Goal: Transaction & Acquisition: Register for event/course

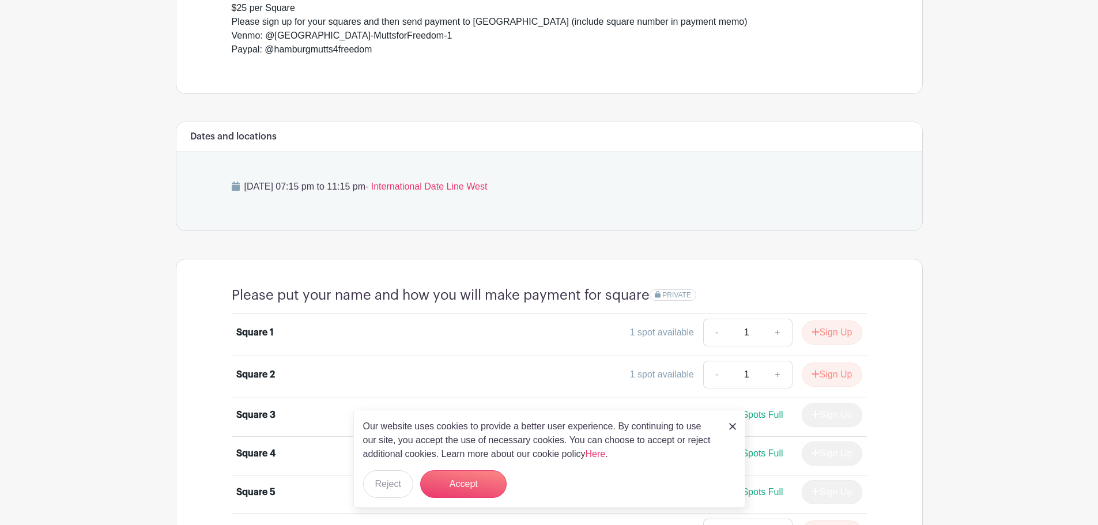
scroll to position [461, 0]
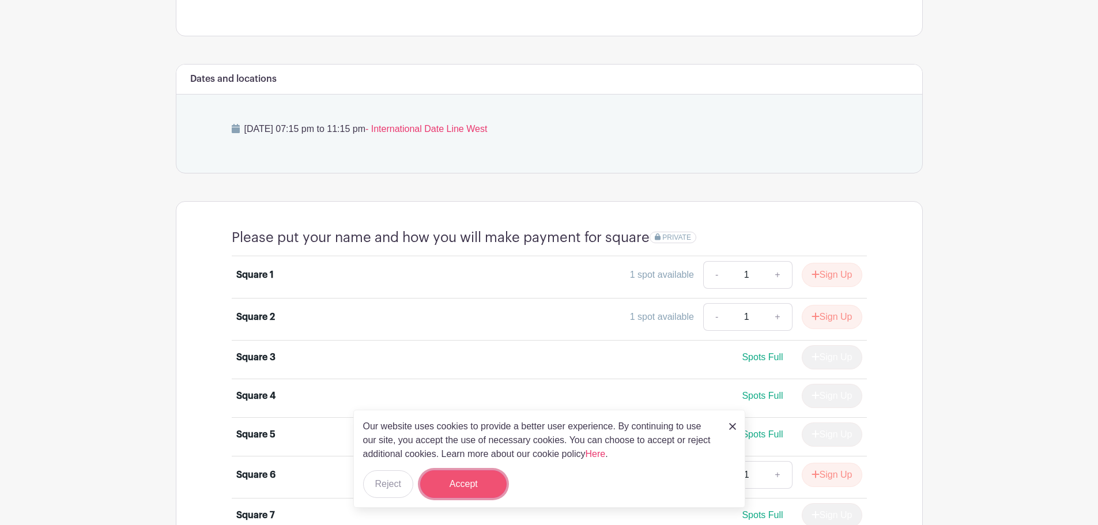
click at [458, 485] on button "Accept" at bounding box center [463, 484] width 86 height 28
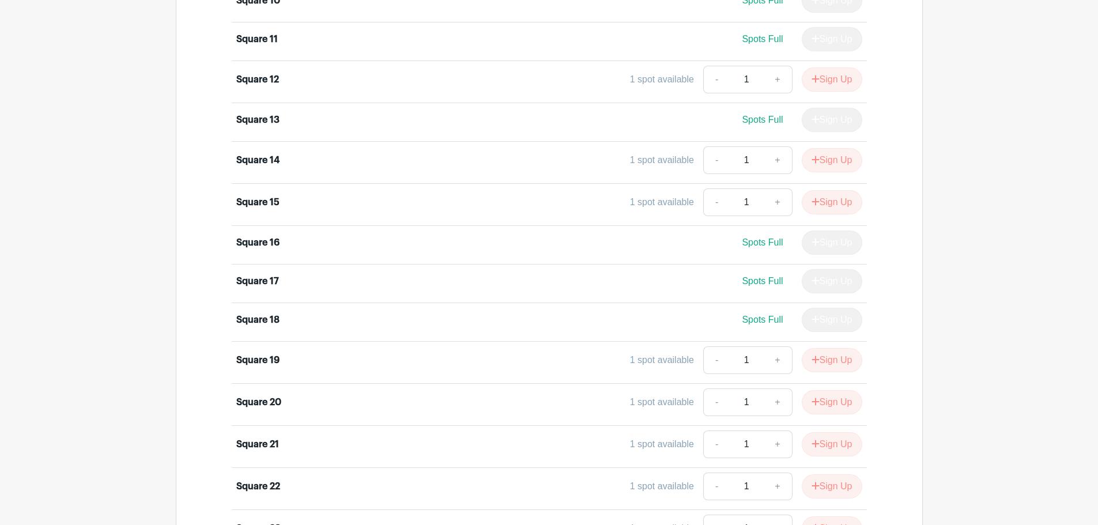
scroll to position [922, 0]
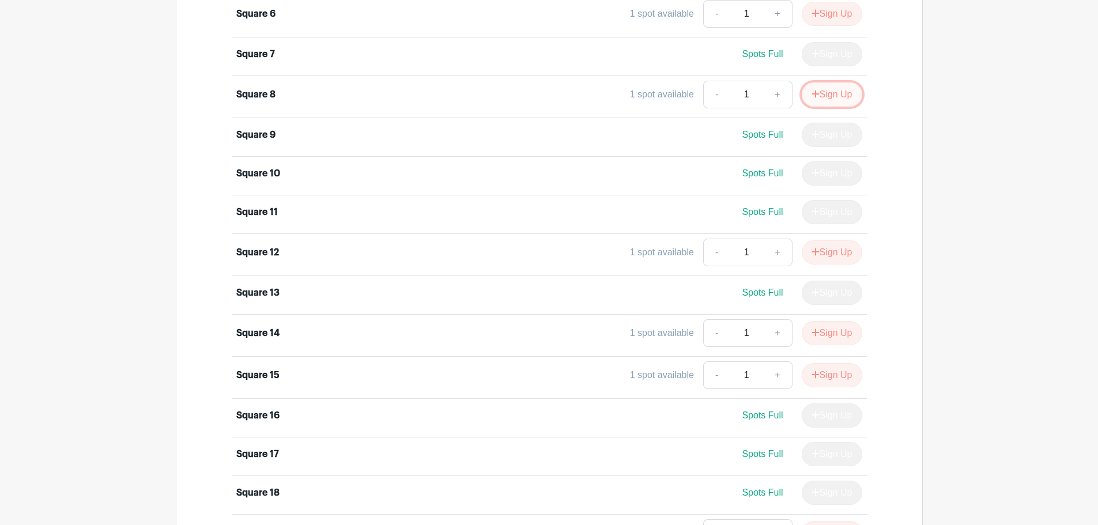
click at [830, 97] on button "Sign Up" at bounding box center [832, 94] width 61 height 24
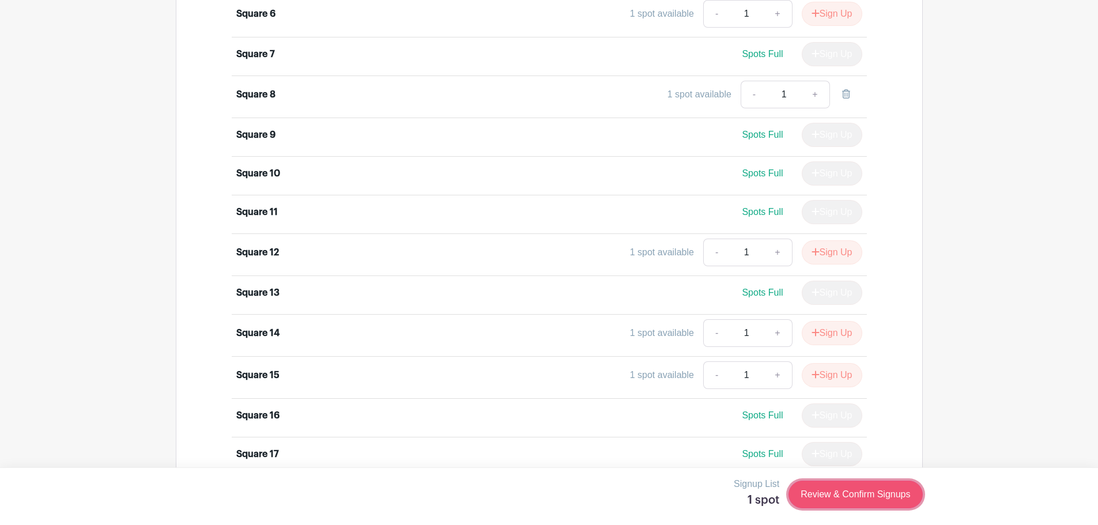
click at [846, 499] on link "Review & Confirm Signups" at bounding box center [856, 495] width 134 height 28
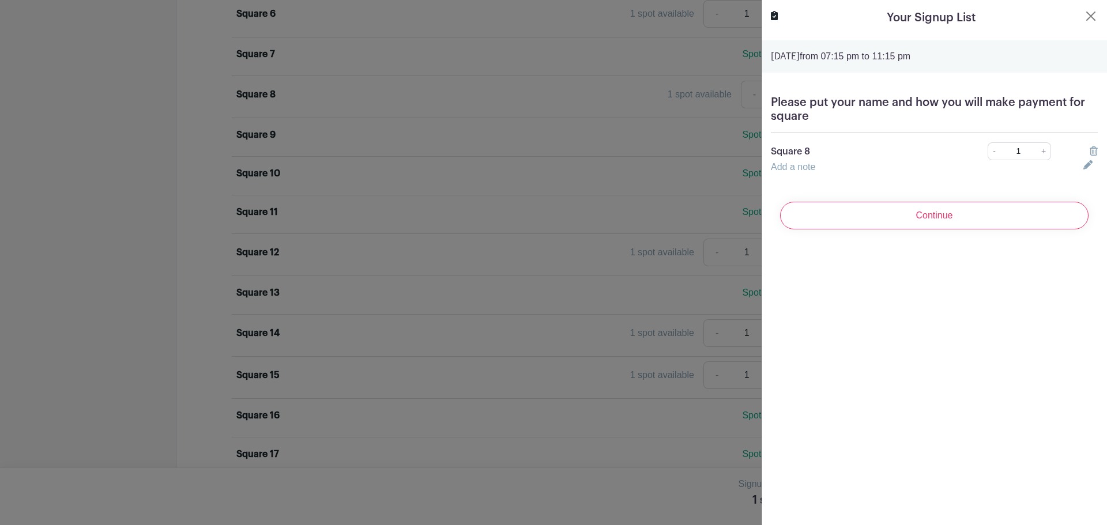
click at [828, 166] on div "Add a note" at bounding box center [920, 167] width 312 height 14
click at [814, 170] on link "Add a note" at bounding box center [793, 167] width 44 height 10
click at [814, 171] on input "text" at bounding box center [920, 174] width 299 height 28
type input "[PERSON_NAME]- venmo"
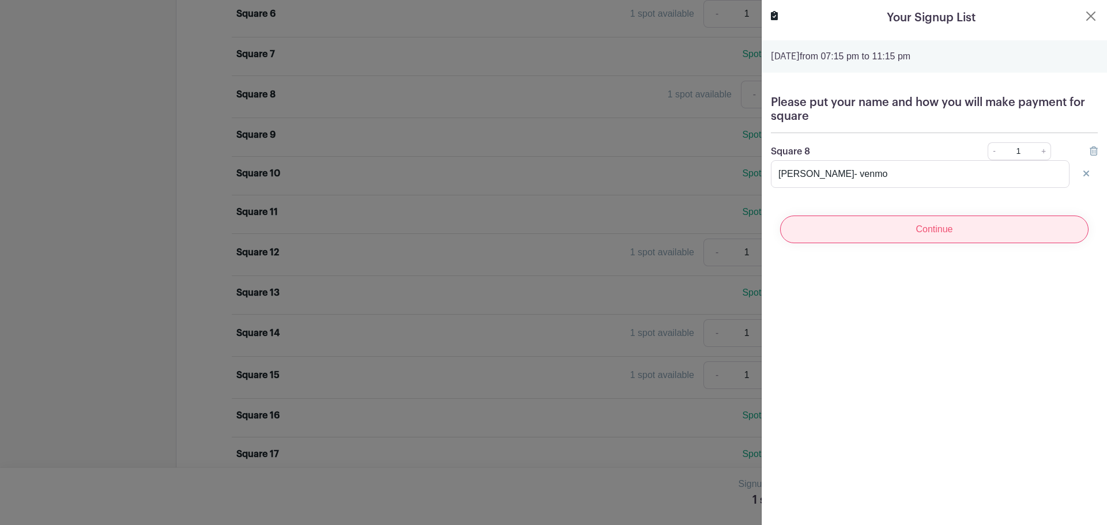
click at [960, 232] on input "Continue" at bounding box center [934, 230] width 308 height 28
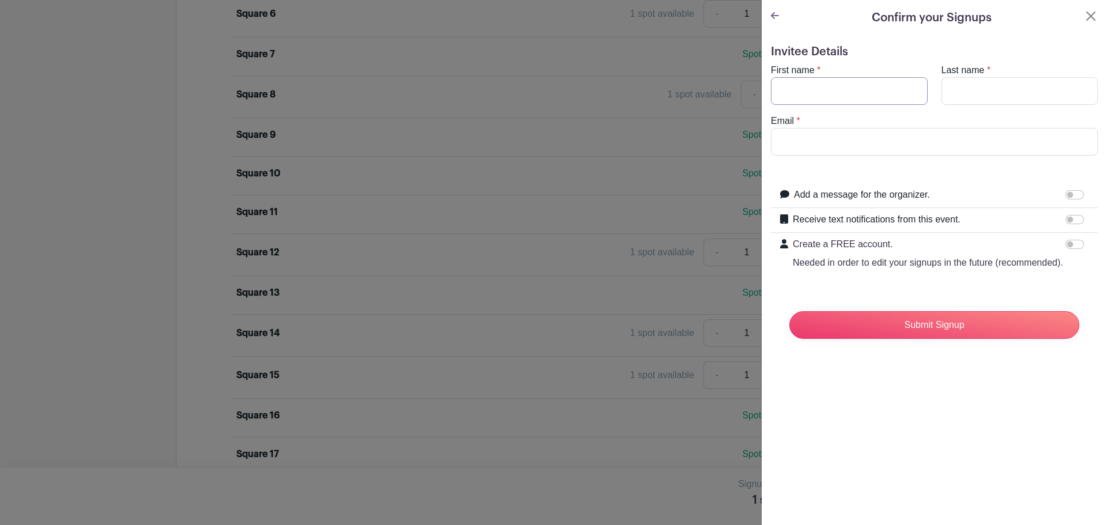
click at [824, 86] on input "First name" at bounding box center [849, 91] width 157 height 28
type input "[PERSON_NAME]"
type input "[EMAIL_ADDRESS][DOMAIN_NAME]"
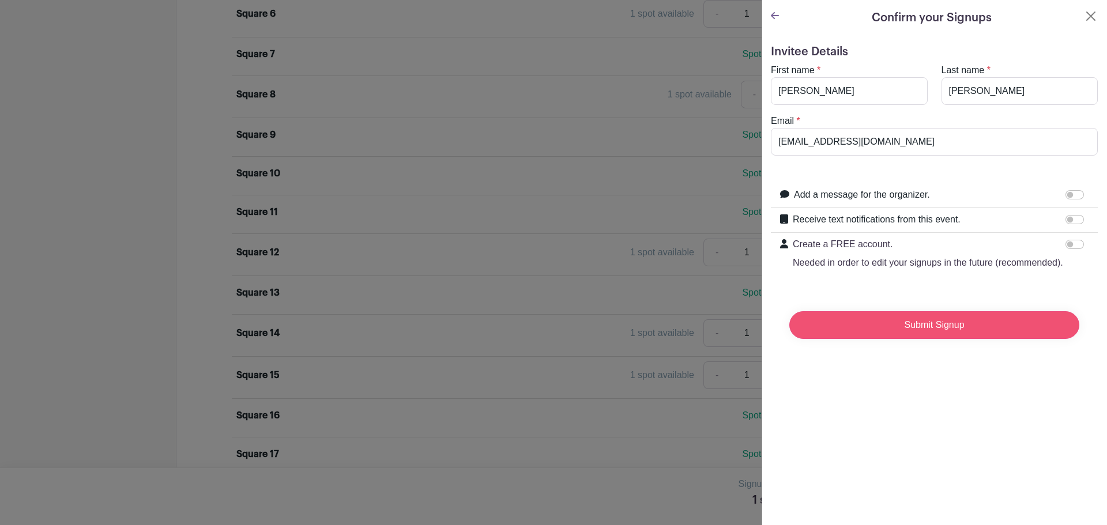
click at [953, 337] on input "Submit Signup" at bounding box center [934, 325] width 290 height 28
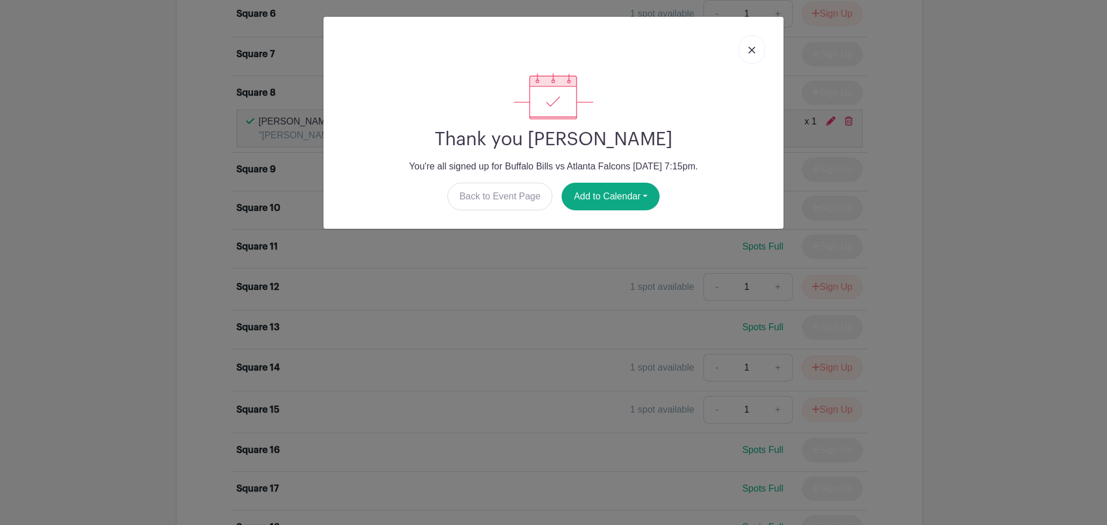
click at [756, 49] on link at bounding box center [751, 49] width 27 height 29
